Goal: Task Accomplishment & Management: Use online tool/utility

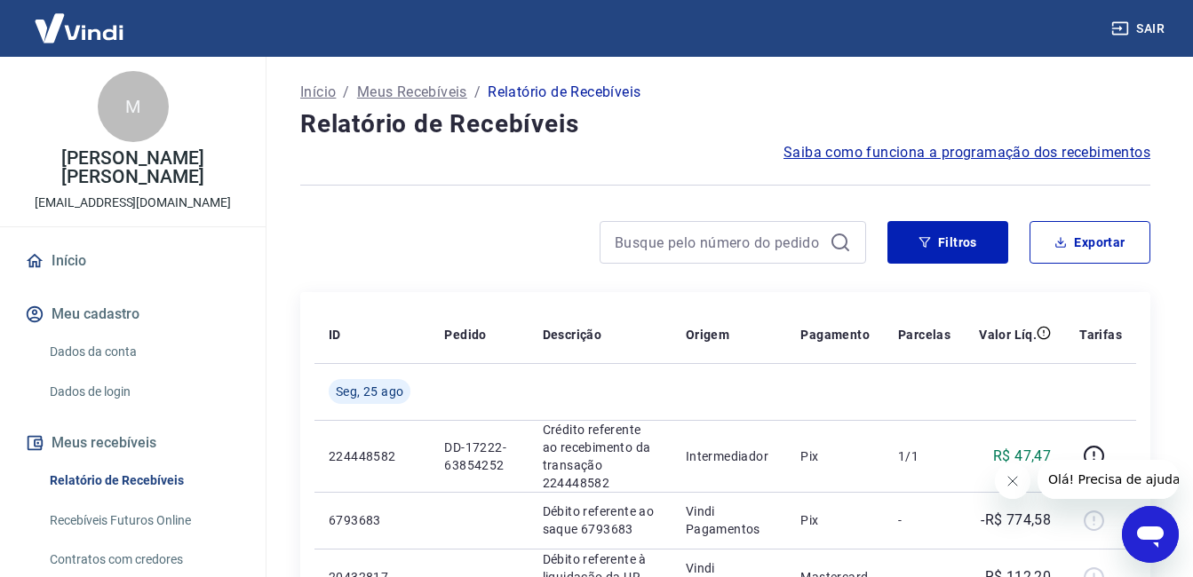
click at [1122, 26] on icon "button" at bounding box center [1120, 29] width 18 height 18
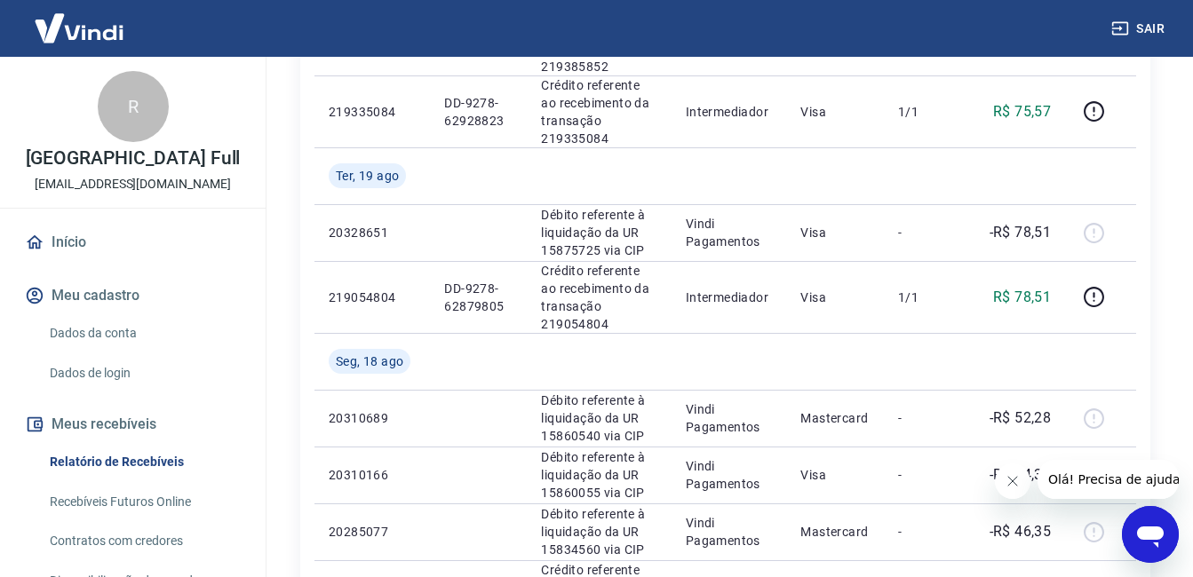
scroll to position [1217, 0]
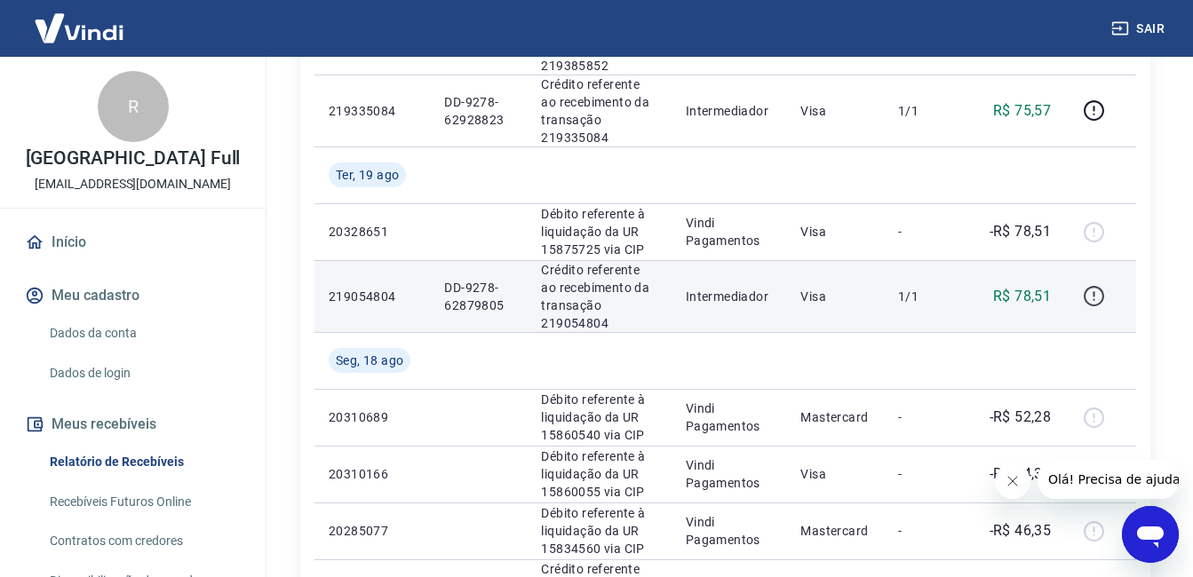
click at [1085, 297] on icon "button" at bounding box center [1093, 296] width 20 height 20
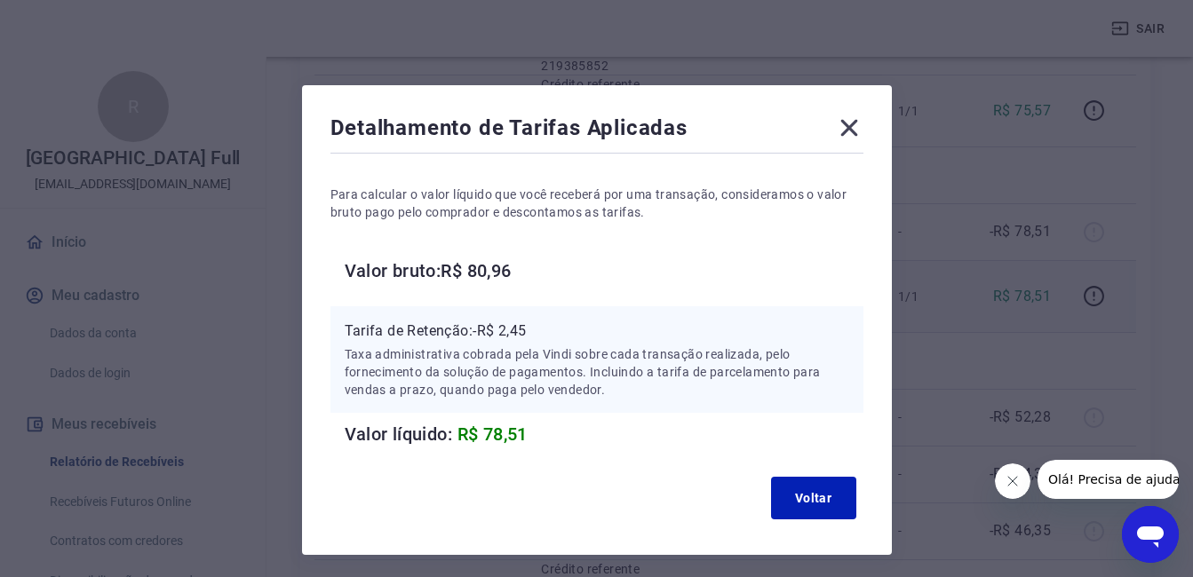
click at [829, 128] on div "Detalhamento de Tarifas Aplicadas" at bounding box center [596, 132] width 533 height 36
click at [836, 128] on icon at bounding box center [849, 128] width 28 height 28
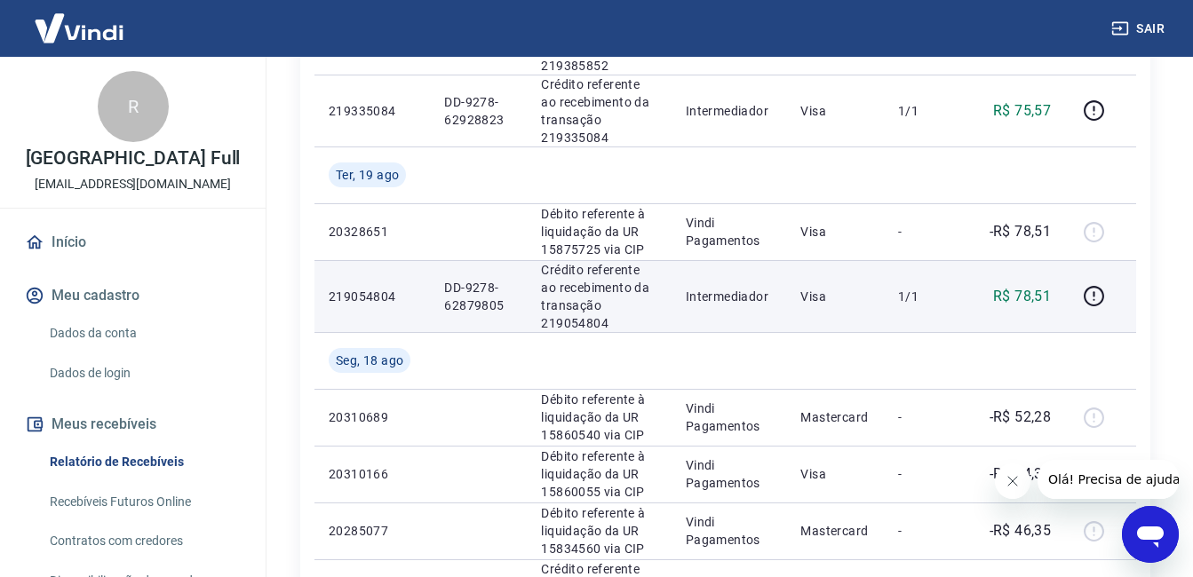
click at [135, 495] on link "Recebíveis Futuros Online" at bounding box center [144, 502] width 202 height 36
